Goal: Information Seeking & Learning: Learn about a topic

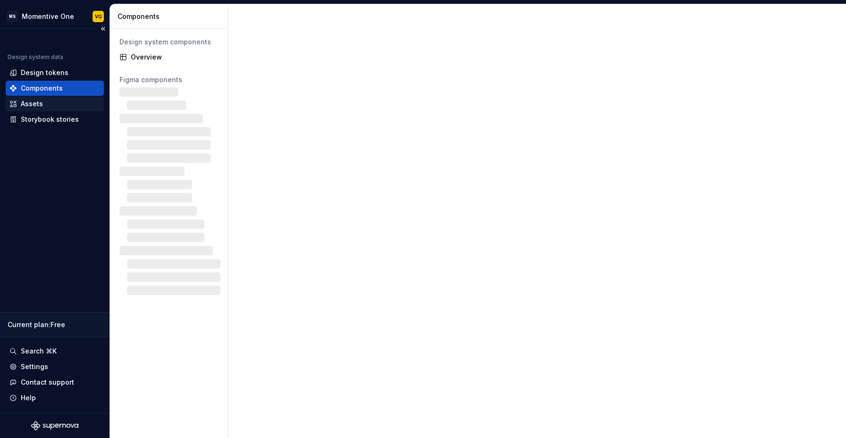
click at [41, 107] on div "Assets" at bounding box center [32, 103] width 22 height 9
click at [17, 106] on div "Assets" at bounding box center [54, 103] width 91 height 9
click at [146, 78] on div "Figma components" at bounding box center [168, 79] width 99 height 9
click at [145, 57] on div "Overview" at bounding box center [174, 56] width 87 height 9
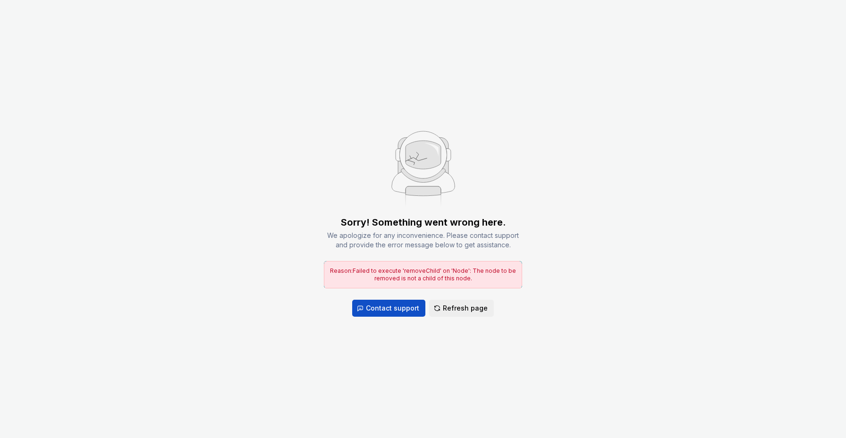
click at [432, 274] on span "Reason: Failed to execute 'removeChild' on 'Node': The node to be removed is no…" at bounding box center [423, 274] width 186 height 15
click at [553, 259] on div "Sorry! Something went wrong here. We apologize for any inconvenience. Please co…" at bounding box center [423, 219] width 846 height 438
click at [464, 315] on button "Refresh page" at bounding box center [461, 308] width 65 height 17
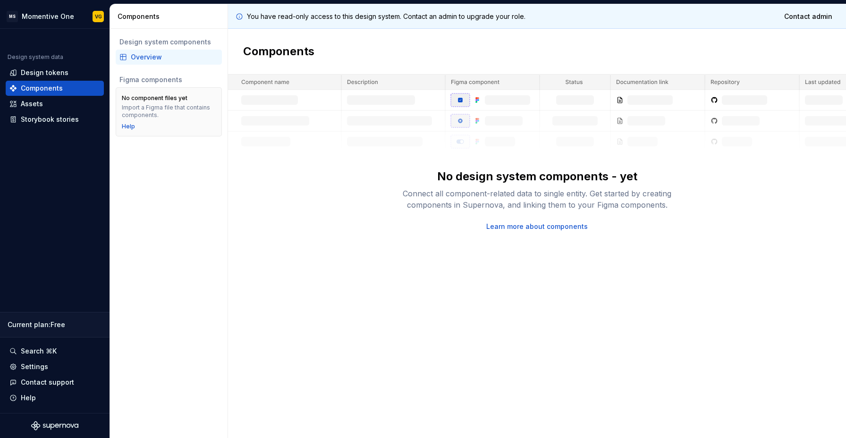
click at [298, 247] on div "You have read-only access to this design system. Contact an admin to upgrade yo…" at bounding box center [537, 221] width 618 height 434
click at [318, 235] on div "You have read-only access to this design system. Contact an admin to upgrade yo…" at bounding box center [537, 221] width 618 height 434
click at [132, 81] on div "Figma components" at bounding box center [168, 79] width 99 height 9
click at [277, 85] on img at bounding box center [537, 113] width 618 height 77
click at [28, 68] on div "Design tokens" at bounding box center [45, 72] width 48 height 9
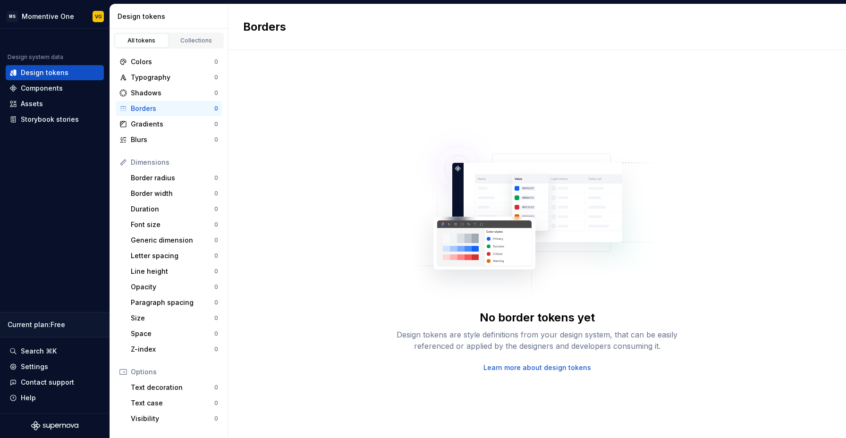
click at [419, 179] on img at bounding box center [537, 210] width 248 height 189
click at [505, 261] on img at bounding box center [537, 210] width 248 height 189
click at [35, 100] on div "Assets" at bounding box center [32, 103] width 22 height 9
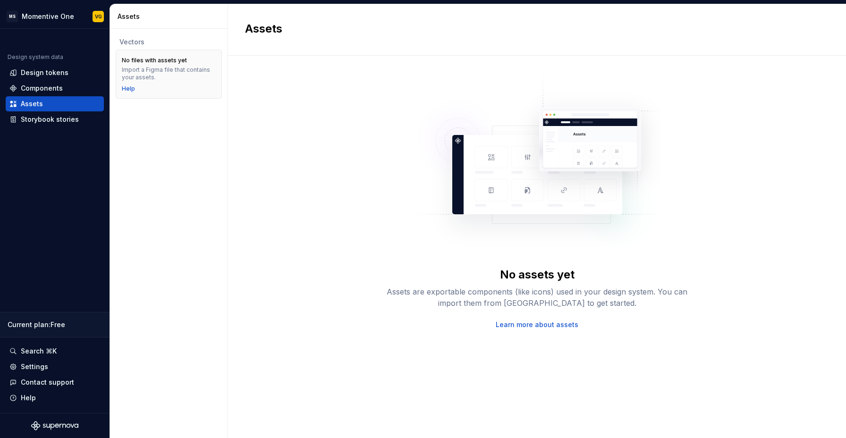
click at [149, 66] on div "Import a Figma file that contains your assets." at bounding box center [169, 73] width 94 height 15
click at [297, 195] on div "No assets yet Assets are exportable components (like icons) used in your design…" at bounding box center [537, 201] width 584 height 257
click at [422, 150] on img at bounding box center [537, 167] width 248 height 189
click at [513, 151] on img at bounding box center [537, 167] width 248 height 189
click at [257, 185] on div "No assets yet Assets are exportable components (like icons) used in your design…" at bounding box center [537, 201] width 584 height 257
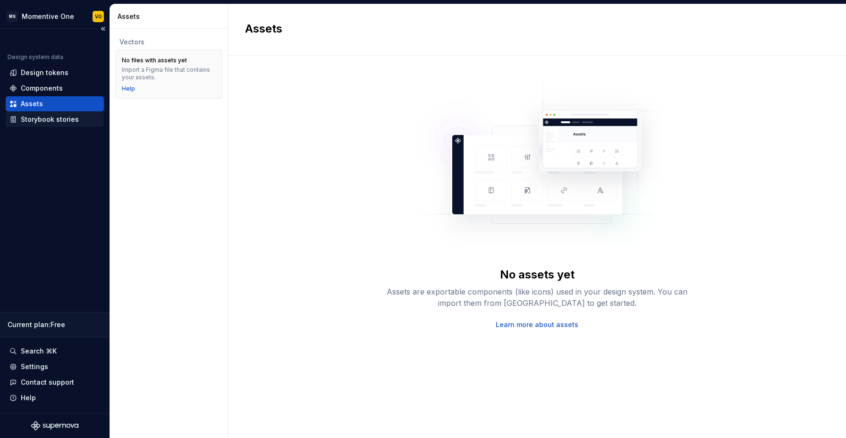
click at [34, 126] on div "Storybook stories" at bounding box center [55, 119] width 98 height 15
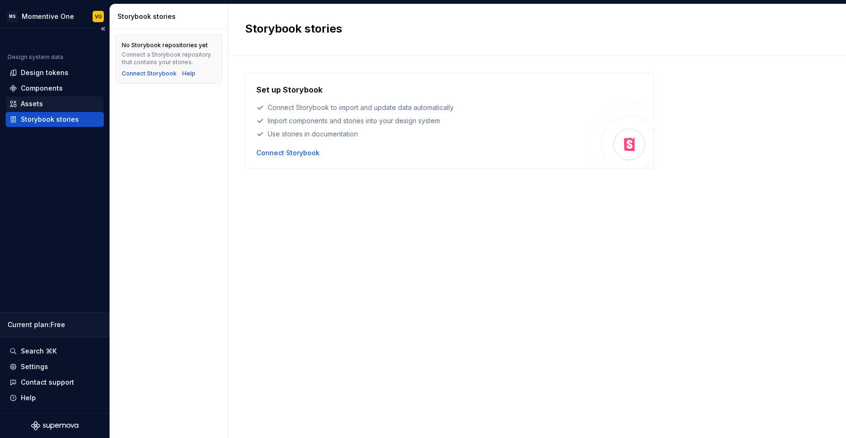
click at [38, 97] on div "Assets" at bounding box center [55, 103] width 98 height 15
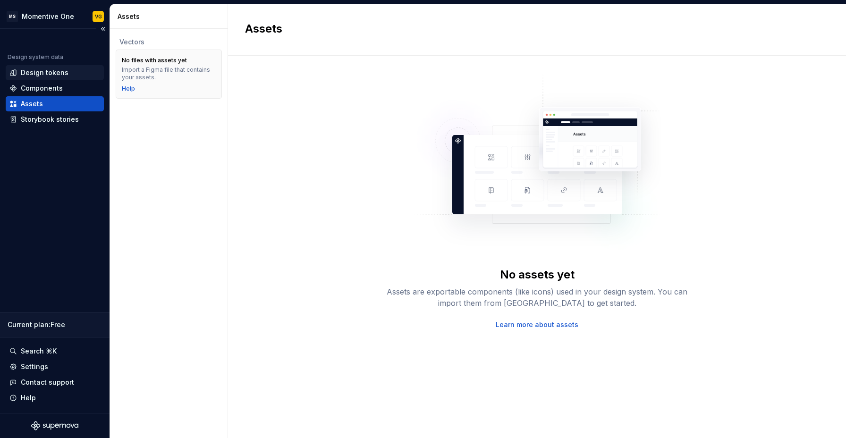
click at [45, 74] on div "Design tokens" at bounding box center [45, 72] width 48 height 9
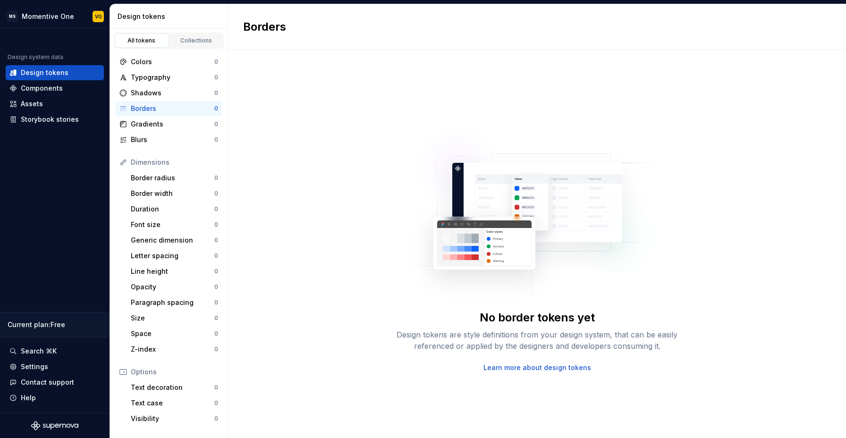
click at [355, 187] on div "No border tokens yet Design tokens are style definitions from your design syste…" at bounding box center [537, 244] width 618 height 388
click at [493, 248] on img at bounding box center [537, 210] width 248 height 189
click at [151, 122] on div "Gradients" at bounding box center [173, 123] width 84 height 9
click at [134, 136] on div "Blurs" at bounding box center [173, 139] width 84 height 9
click at [144, 212] on div "Duration" at bounding box center [173, 209] width 84 height 9
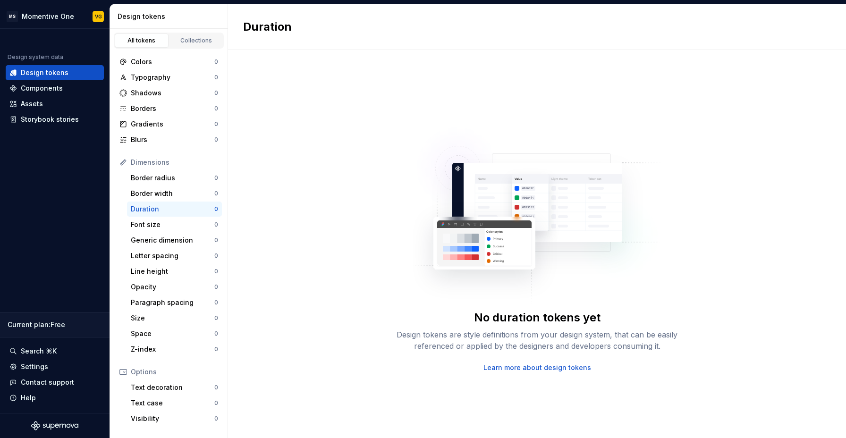
click at [291, 144] on div "No duration tokens yet Design tokens are style definitions from your design sys…" at bounding box center [537, 244] width 618 height 388
click at [133, 123] on div "Gradients" at bounding box center [173, 123] width 84 height 9
click at [144, 164] on div "Dimensions" at bounding box center [174, 162] width 87 height 9
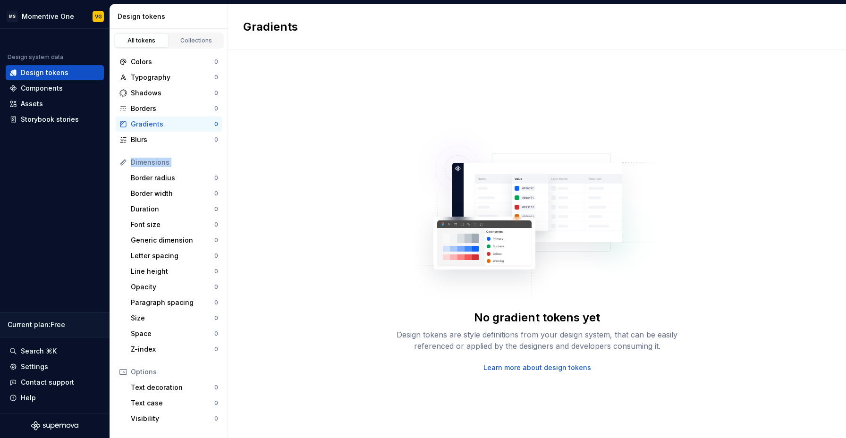
click at [172, 162] on div "Dimensions" at bounding box center [174, 162] width 87 height 9
click at [145, 372] on div "Options" at bounding box center [174, 371] width 87 height 9
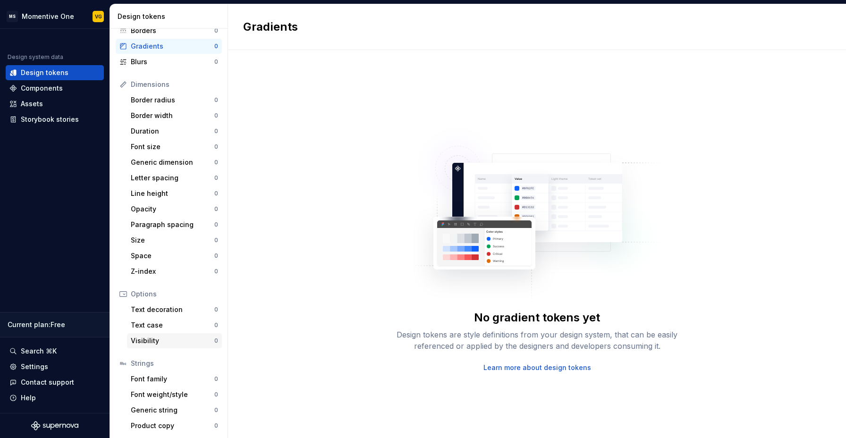
scroll to position [79, 0]
click at [152, 383] on div "Font family" at bounding box center [173, 378] width 84 height 9
click at [158, 310] on div "Text decoration" at bounding box center [173, 308] width 84 height 9
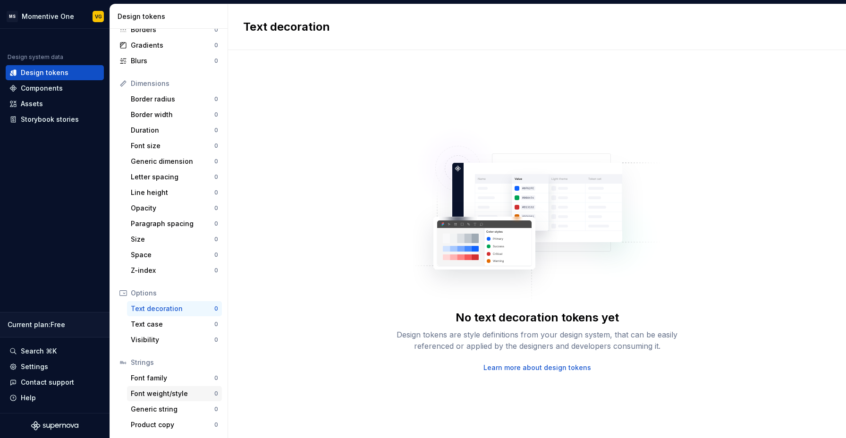
click at [158, 392] on div "Font weight/style" at bounding box center [173, 393] width 84 height 9
click at [164, 235] on div "Size" at bounding box center [173, 239] width 84 height 9
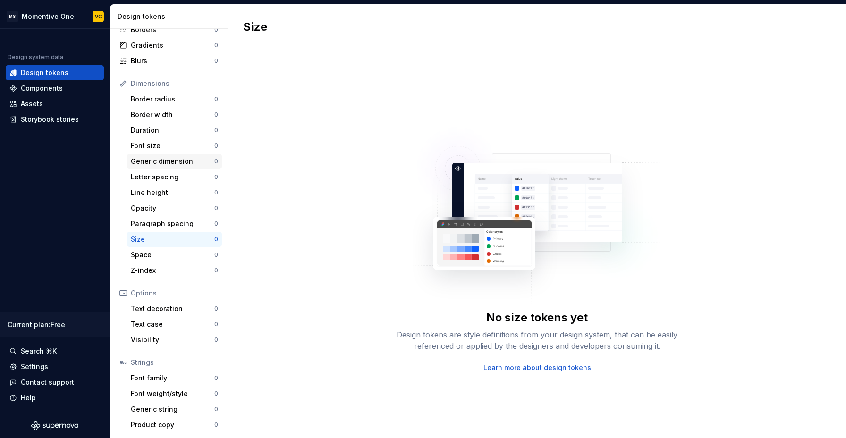
click at [176, 161] on div "Generic dimension" at bounding box center [173, 161] width 84 height 9
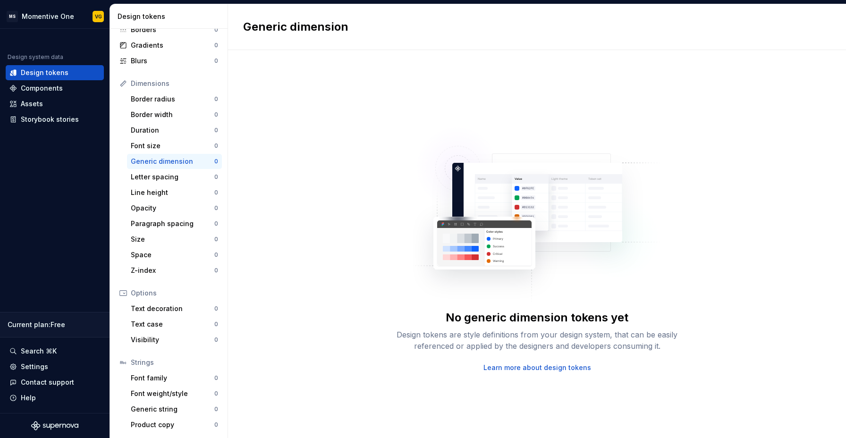
click at [147, 90] on div "Dimensions" at bounding box center [169, 83] width 106 height 15
click at [147, 80] on div "Dimensions" at bounding box center [174, 83] width 87 height 9
click at [148, 80] on div "Dimensions" at bounding box center [174, 83] width 87 height 9
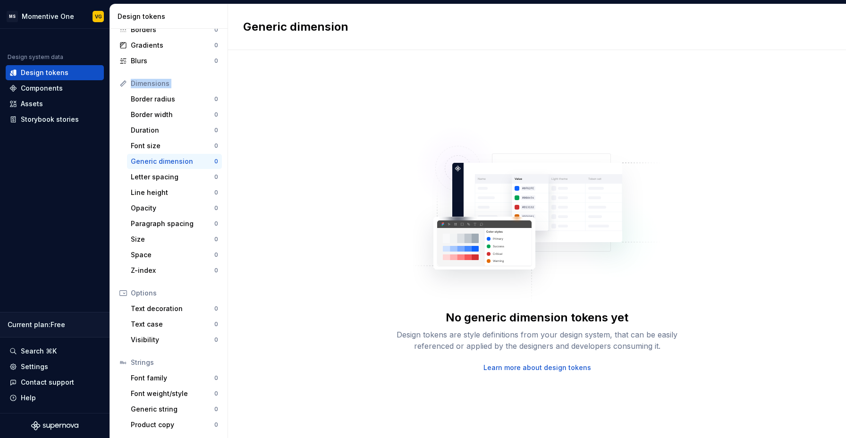
click at [184, 84] on div "Dimensions" at bounding box center [174, 83] width 87 height 9
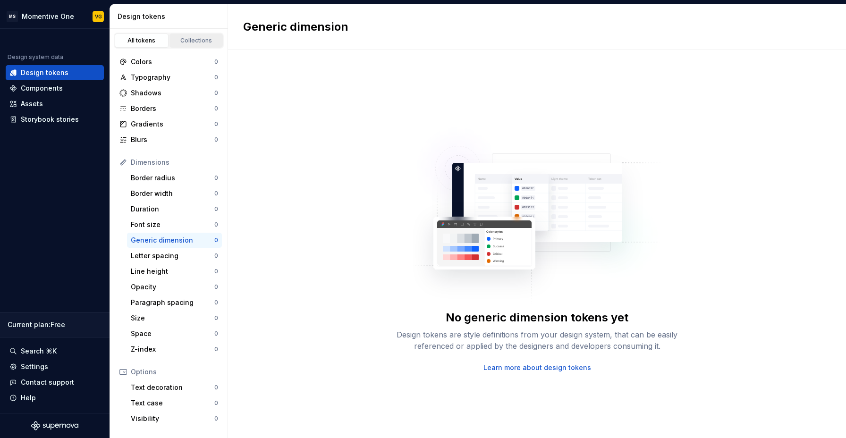
click at [186, 39] on div "Collections" at bounding box center [196, 41] width 47 height 8
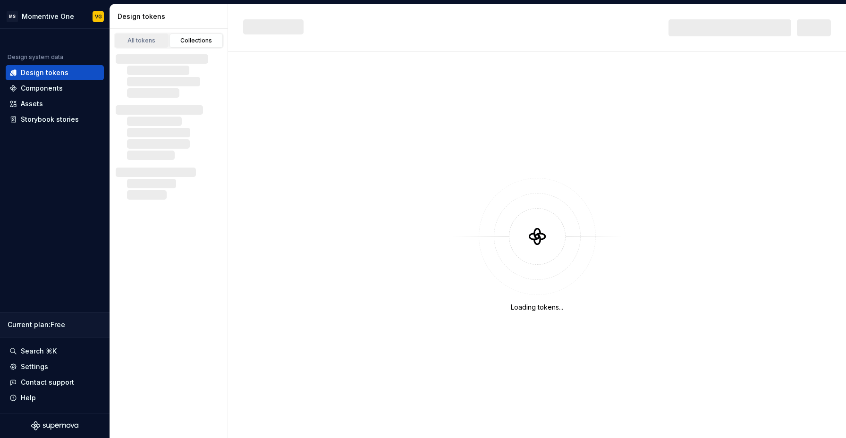
click at [138, 40] on div "All tokens" at bounding box center [141, 41] width 47 height 8
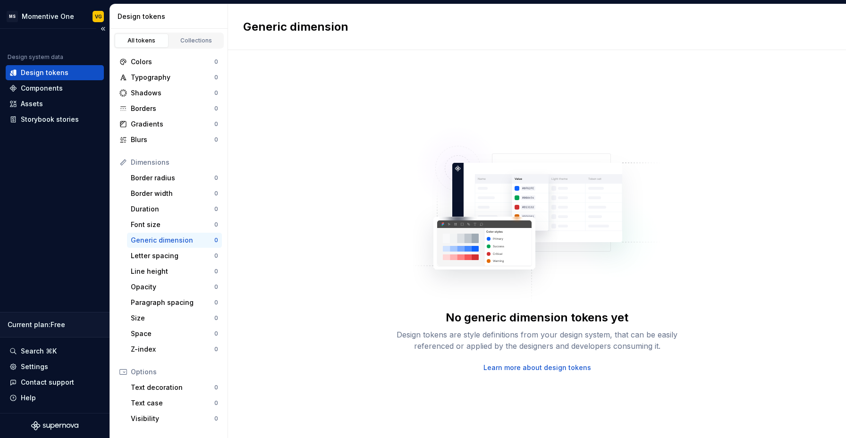
click at [51, 329] on div "Current plan : Free" at bounding box center [55, 324] width 94 height 9
click at [26, 108] on div "Assets" at bounding box center [32, 103] width 22 height 9
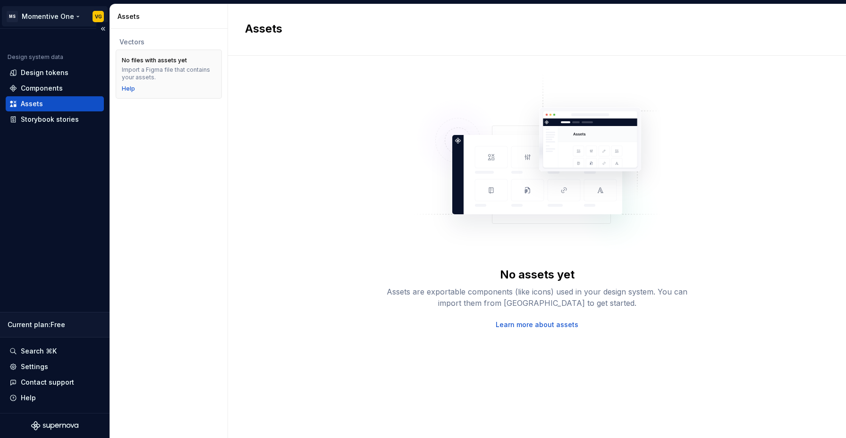
click at [102, 18] on html "MS Momentive One VG Design system data Design tokens Components Assets Storyboo…" at bounding box center [423, 219] width 846 height 438
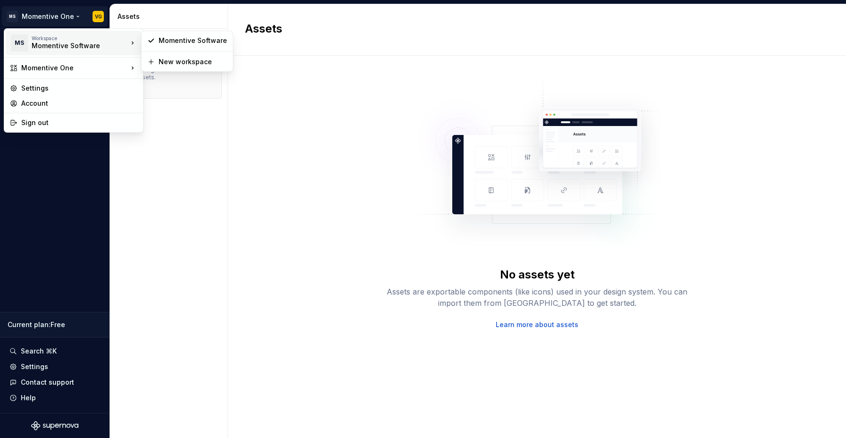
click at [77, 43] on div "Momentive Software" at bounding box center [72, 45] width 80 height 9
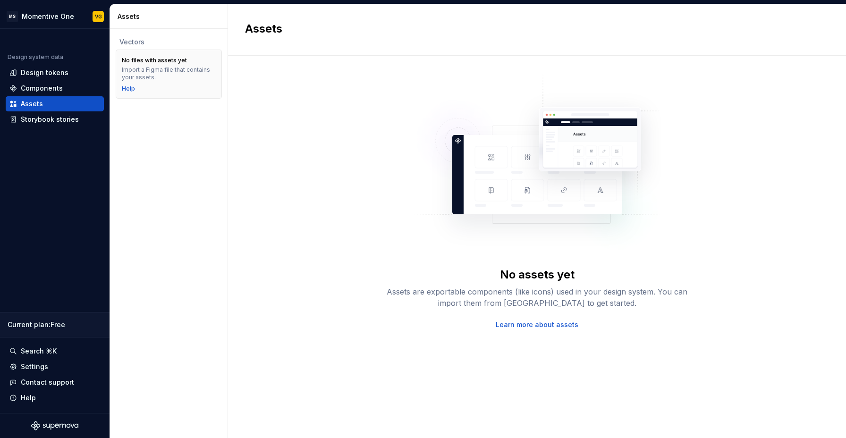
click at [316, 167] on html "MS Momentive One VG Design system data Design tokens Components Assets Storyboo…" at bounding box center [423, 219] width 846 height 438
click at [226, 172] on div "Vectors No files with assets yet Import a Figma file that contains your assets.…" at bounding box center [169, 233] width 118 height 409
click at [303, 171] on div "No assets yet Assets are exportable components (like icons) used in your design…" at bounding box center [537, 201] width 584 height 257
click at [305, 170] on div "No assets yet Assets are exportable components (like icons) used in your design…" at bounding box center [537, 201] width 584 height 257
